Goal: Use online tool/utility: Use online tool/utility

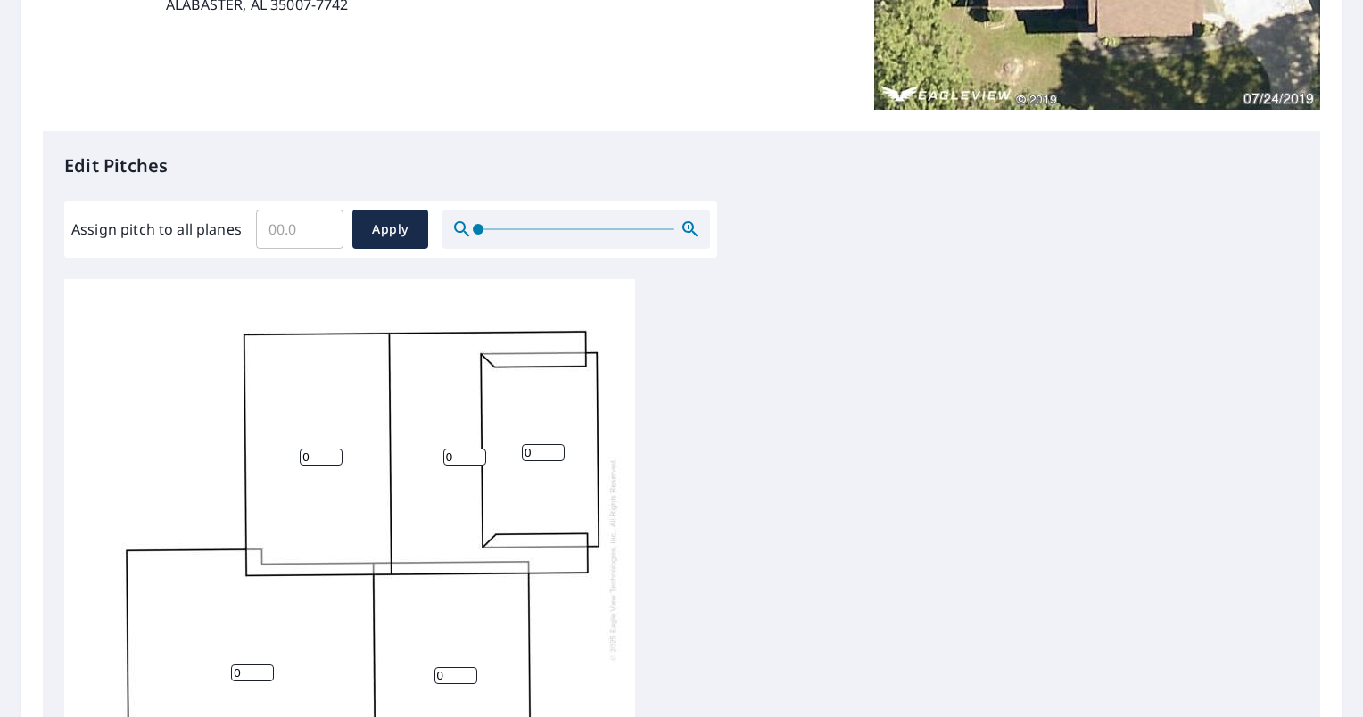
scroll to position [357, 0]
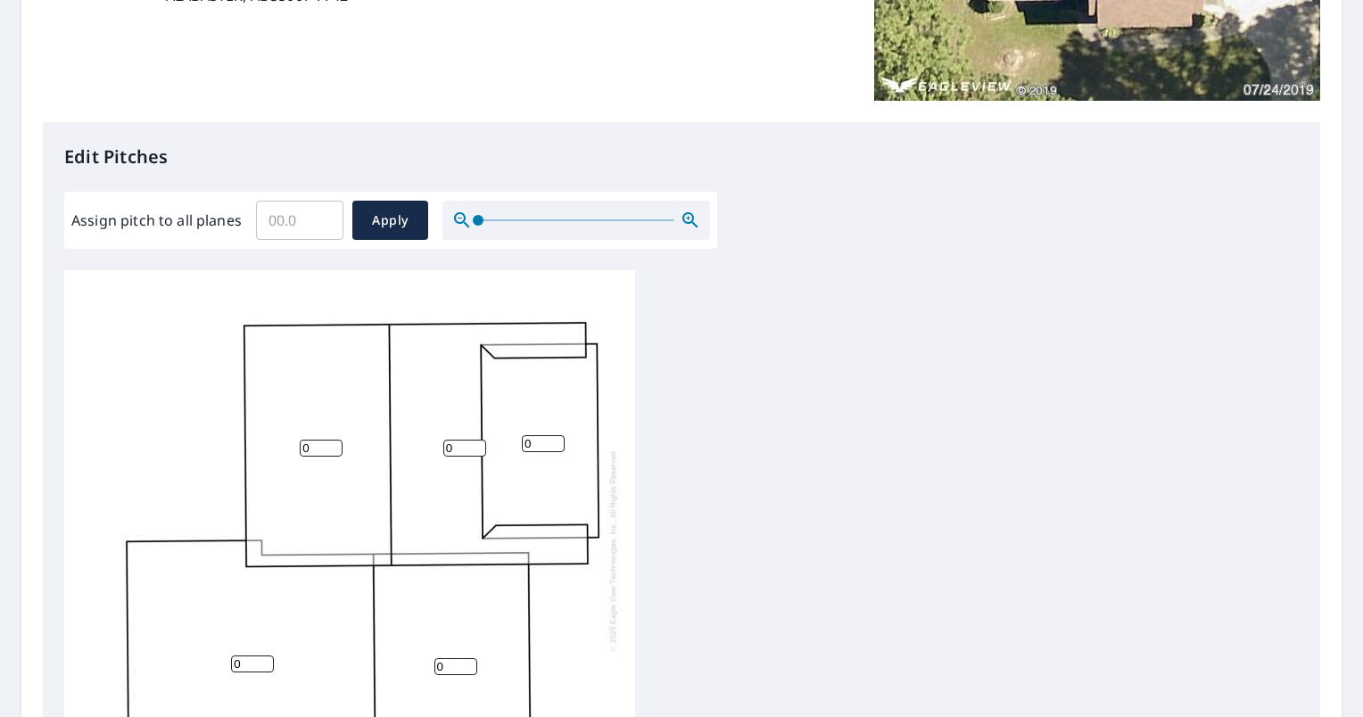
click at [287, 236] on input "Assign pitch to all planes" at bounding box center [299, 220] width 87 height 50
type input "4"
click at [402, 226] on span "Apply" at bounding box center [390, 221] width 47 height 22
type input "4"
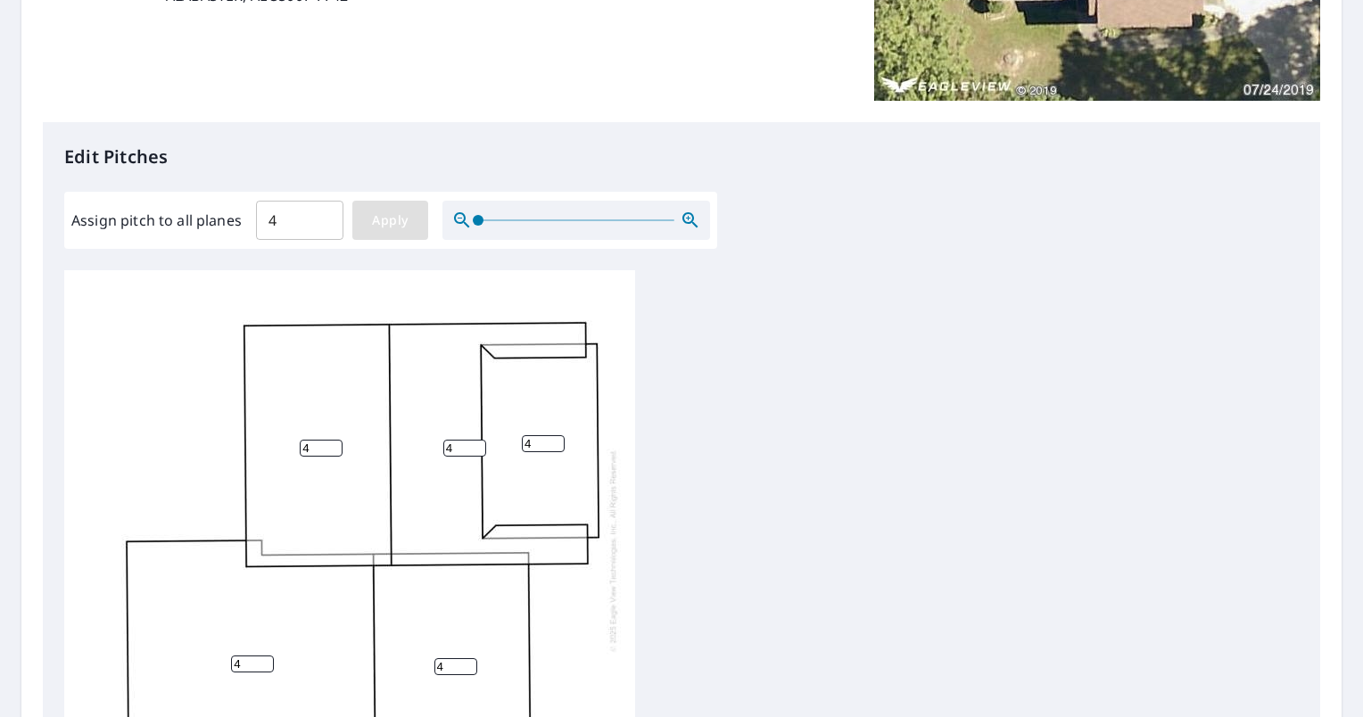
type input "4"
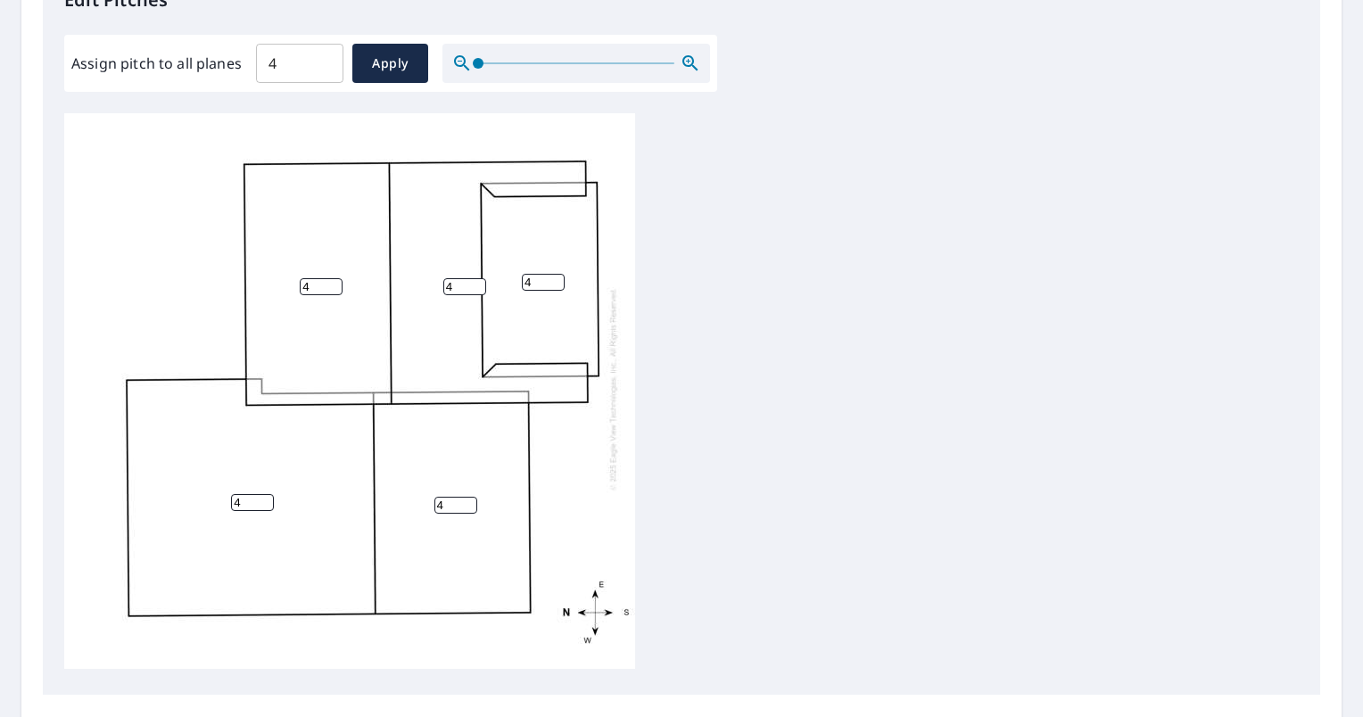
scroll to position [694, 0]
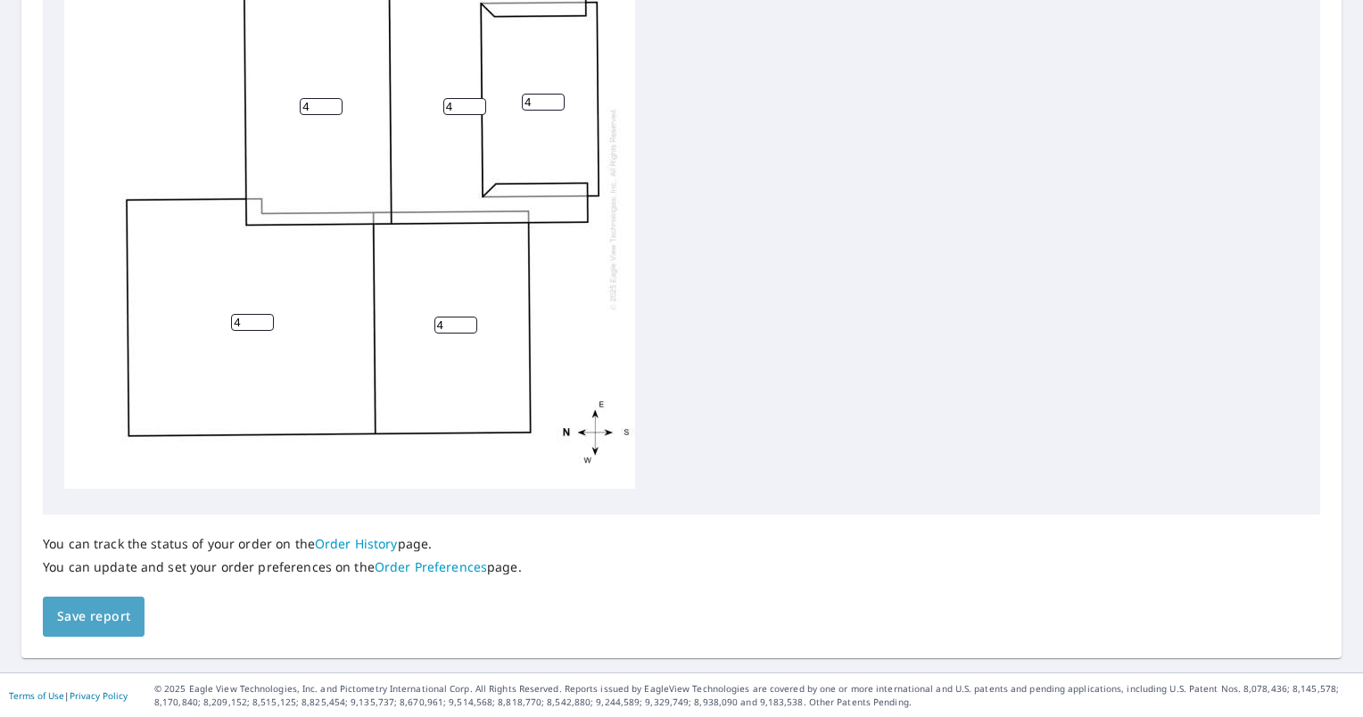
click at [110, 621] on span "Save report" at bounding box center [93, 617] width 73 height 22
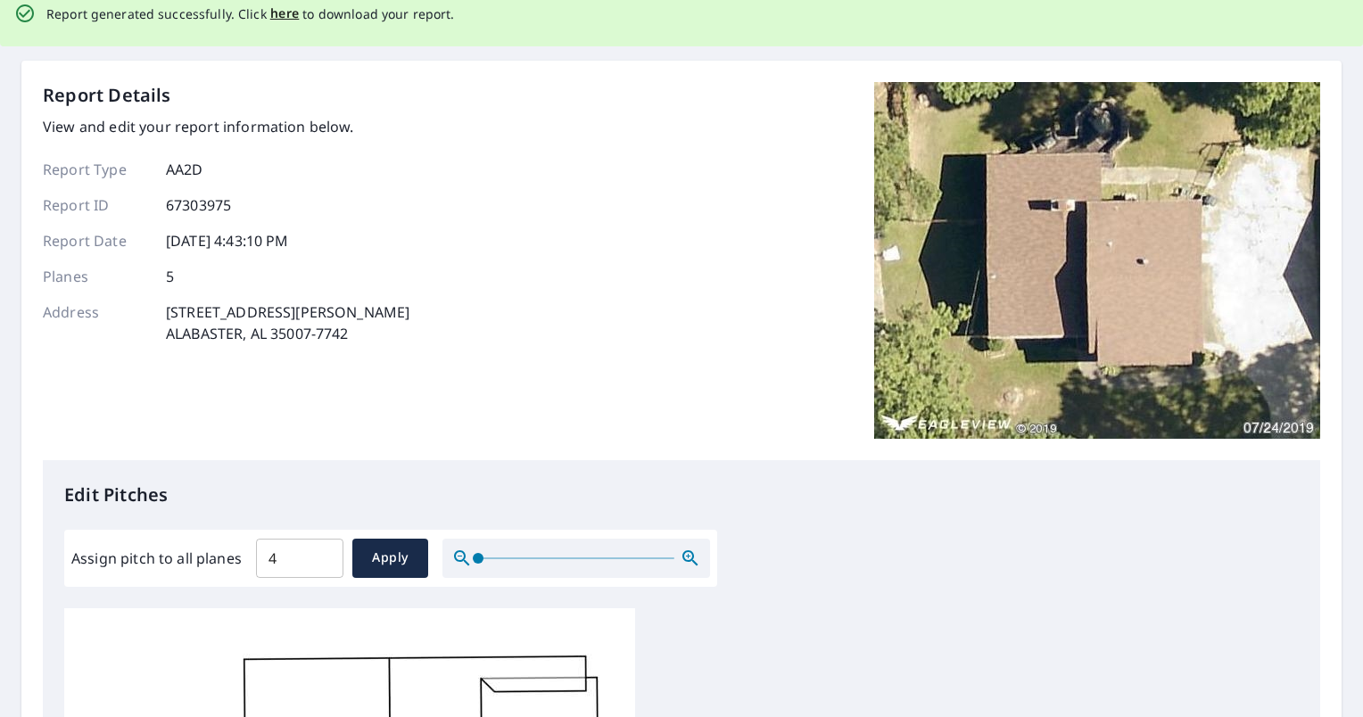
scroll to position [0, 0]
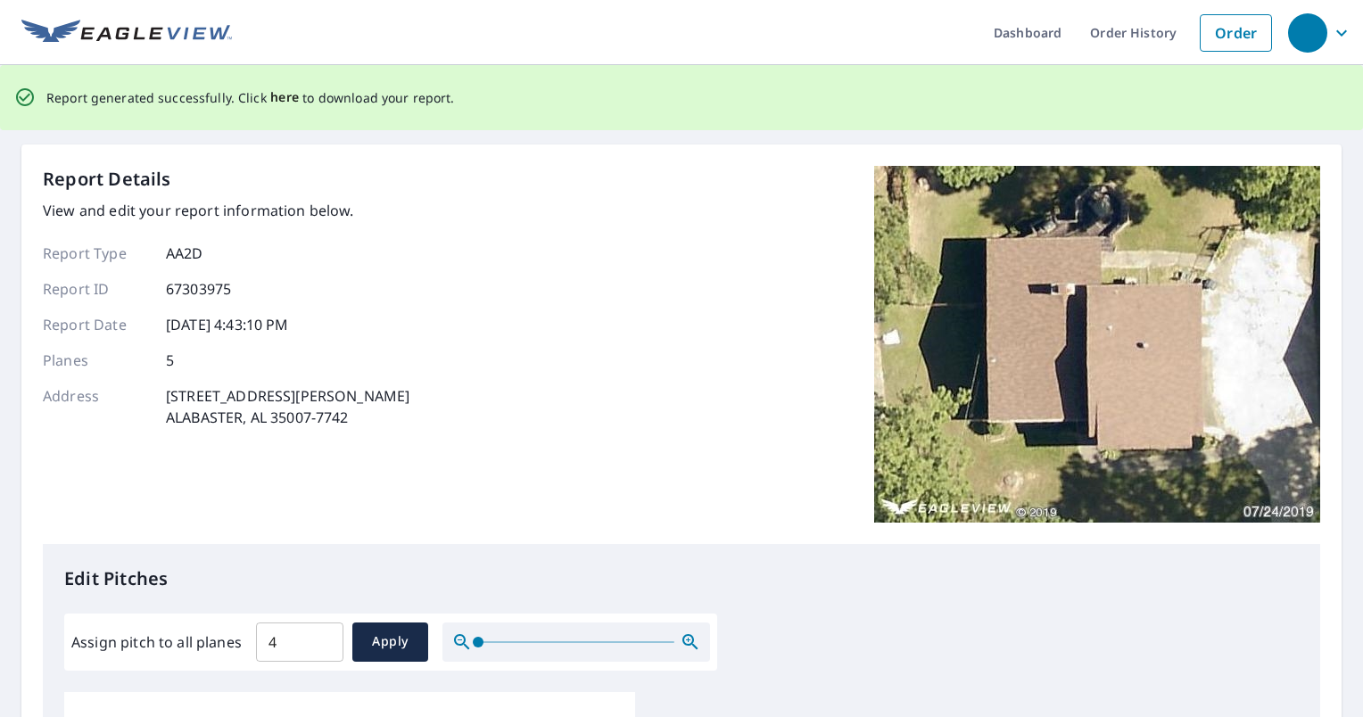
click at [283, 101] on span "here" at bounding box center [284, 98] width 29 height 22
